Goal: Task Accomplishment & Management: Complete application form

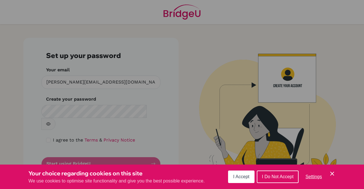
click at [245, 176] on span "I Accept" at bounding box center [241, 176] width 16 height 5
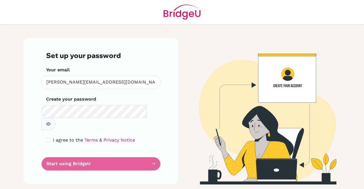
click at [129, 92] on form "Set up your password Your email gargi.g@gsis.ac.in Invalid email Create your pa…" at bounding box center [101, 110] width 110 height 119
click at [47, 138] on input "checkbox" at bounding box center [48, 140] width 5 height 5
checkbox input "true"
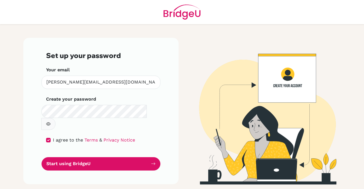
click at [72, 157] on button "Start using BridgeU" at bounding box center [100, 163] width 119 height 13
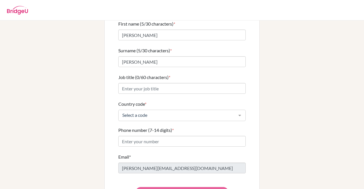
scroll to position [57, 0]
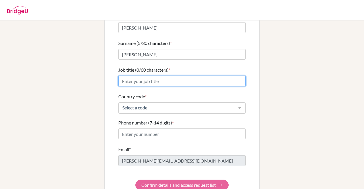
click at [160, 77] on input "Job title (0/60 characters) *" at bounding box center [181, 81] width 127 height 11
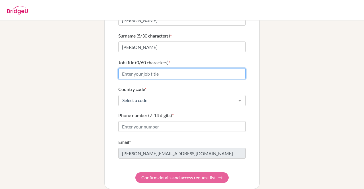
scroll to position [64, 0]
click at [137, 68] on input "Head of Department" at bounding box center [181, 73] width 127 height 11
click at [178, 68] on input "Head of the Department" at bounding box center [181, 73] width 127 height 11
type input "Head of the Department of Physics"
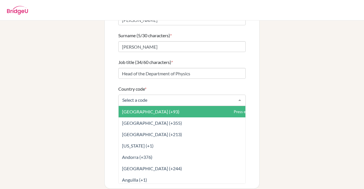
click at [237, 95] on div at bounding box center [239, 100] width 11 height 11
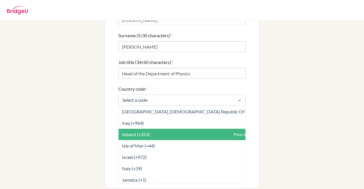
scroll to position [1108, 0]
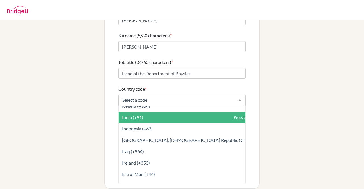
click at [151, 112] on span "India (+91)" at bounding box center [194, 117] width 152 height 11
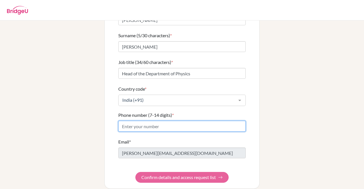
click at [152, 121] on input "Phone number (7-14 digits) *" at bounding box center [181, 126] width 127 height 11
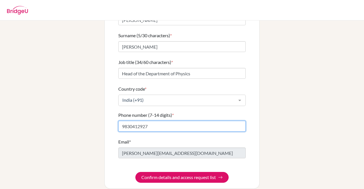
type input "9830412927"
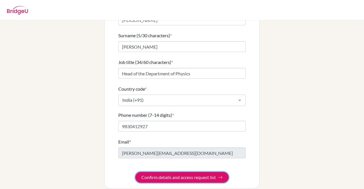
click at [178, 172] on button "Confirm details and access request list" at bounding box center [181, 177] width 93 height 11
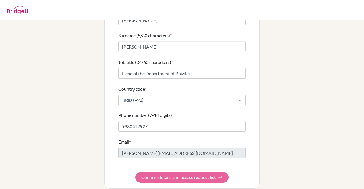
click at [162, 171] on form "First name (5/30 characters) * Gargi Surname (5/30 characters) * Gupta Job titl…" at bounding box center [181, 93] width 127 height 177
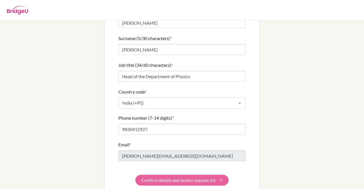
scroll to position [64, 0]
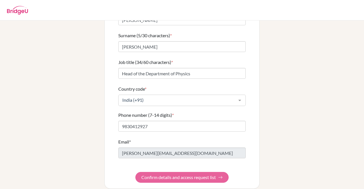
click at [171, 171] on form "First name (5/30 characters) * Gargi Surname (5/30 characters) * Gupta Job titl…" at bounding box center [181, 93] width 127 height 177
click at [218, 171] on form "First name (5/30 characters) * Gargi Surname (5/30 characters) * Gupta Job titl…" at bounding box center [181, 93] width 127 height 177
click at [171, 171] on form "First name (5/30 characters) * Gargi Surname (5/30 characters) * Gupta Job titl…" at bounding box center [181, 93] width 127 height 177
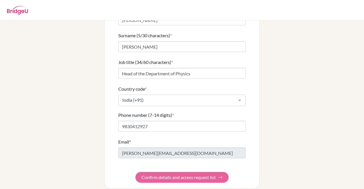
click at [170, 132] on form "First name (5/30 characters) * Gargi Surname (5/30 characters) * Gupta Job titl…" at bounding box center [181, 93] width 127 height 177
click at [160, 170] on form "First name (5/30 characters) * Gargi Surname (5/30 characters) * Gupta Job titl…" at bounding box center [181, 93] width 127 height 177
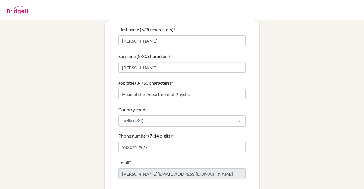
scroll to position [0, 0]
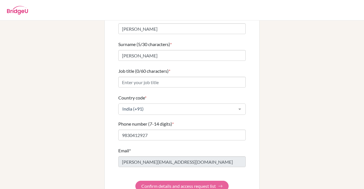
scroll to position [64, 0]
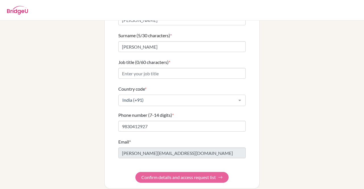
click at [163, 170] on form "First name (5/30 characters) * Gargi Surname (5/30 characters) * Gupta Job titl…" at bounding box center [181, 93] width 127 height 177
click at [172, 170] on form "First name (5/30 characters) * Gargi Surname (5/30 characters) * Gupta Job titl…" at bounding box center [181, 93] width 127 height 177
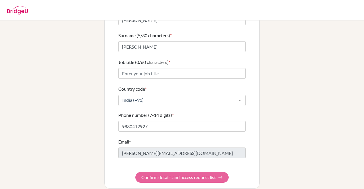
click at [172, 170] on form "First name (5/30 characters) * Gargi Surname (5/30 characters) * Gupta Job titl…" at bounding box center [181, 93] width 127 height 177
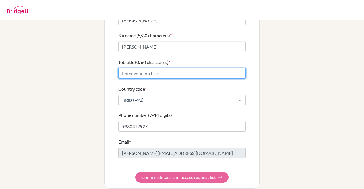
click at [164, 68] on input "Job title (0/60 characters) *" at bounding box center [181, 73] width 127 height 11
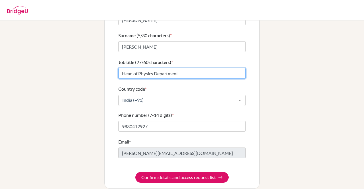
type input "Head of Physics Department"
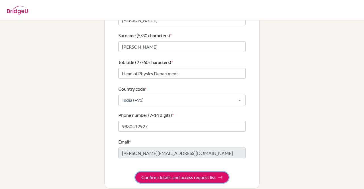
click at [164, 172] on button "Confirm details and access request list" at bounding box center [181, 177] width 93 height 11
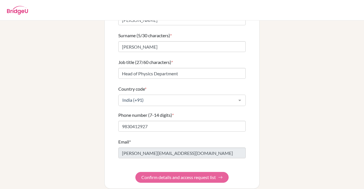
click at [164, 171] on form "First name (5/30 characters) * Gargi Surname (5/30 characters) * Gupta Job titl…" at bounding box center [181, 93] width 127 height 177
click at [165, 171] on form "First name (5/30 characters) * Gargi Surname (5/30 characters) * Gupta Job titl…" at bounding box center [181, 93] width 127 height 177
click at [220, 171] on form "First name (5/30 characters) * Gargi Surname (5/30 characters) * Gupta Job titl…" at bounding box center [181, 93] width 127 height 177
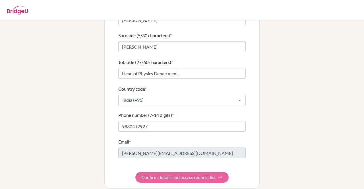
click at [220, 171] on form "First name (5/30 characters) * Gargi Surname (5/30 characters) * Gupta Job titl…" at bounding box center [181, 93] width 127 height 177
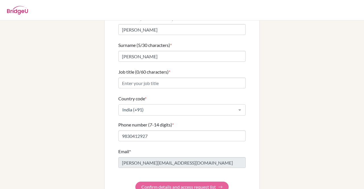
scroll to position [57, 0]
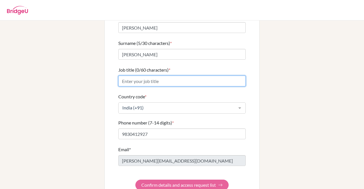
click at [137, 76] on input "Job title (0/60 characters) *" at bounding box center [181, 81] width 127 height 11
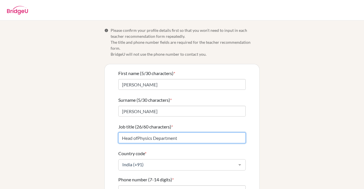
scroll to position [64, 0]
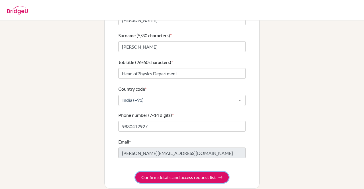
click at [167, 172] on button "Confirm details and access request list" at bounding box center [181, 177] width 93 height 11
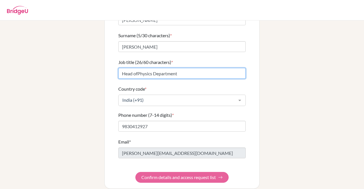
click at [136, 68] on input "Head ofPhysics Department" at bounding box center [181, 73] width 127 height 11
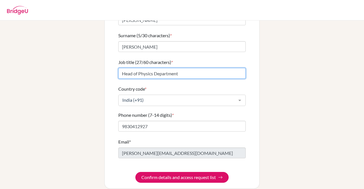
type input "Head of Physics Department"
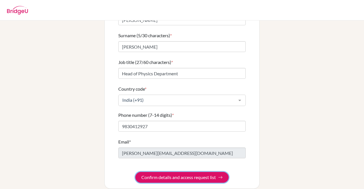
click at [178, 172] on button "Confirm details and access request list" at bounding box center [181, 177] width 93 height 11
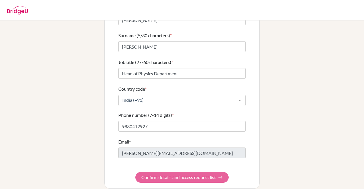
click at [178, 171] on form "First name (5/30 characters) * [PERSON_NAME] Surname (5/30 characters) * Gupta …" at bounding box center [181, 93] width 127 height 177
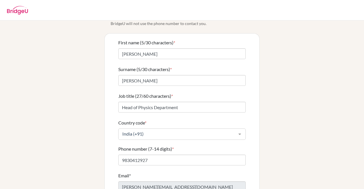
scroll to position [0, 0]
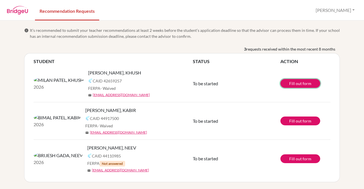
click at [302, 83] on link "Fill out form" at bounding box center [300, 83] width 40 height 9
